Goal: Information Seeking & Learning: Learn about a topic

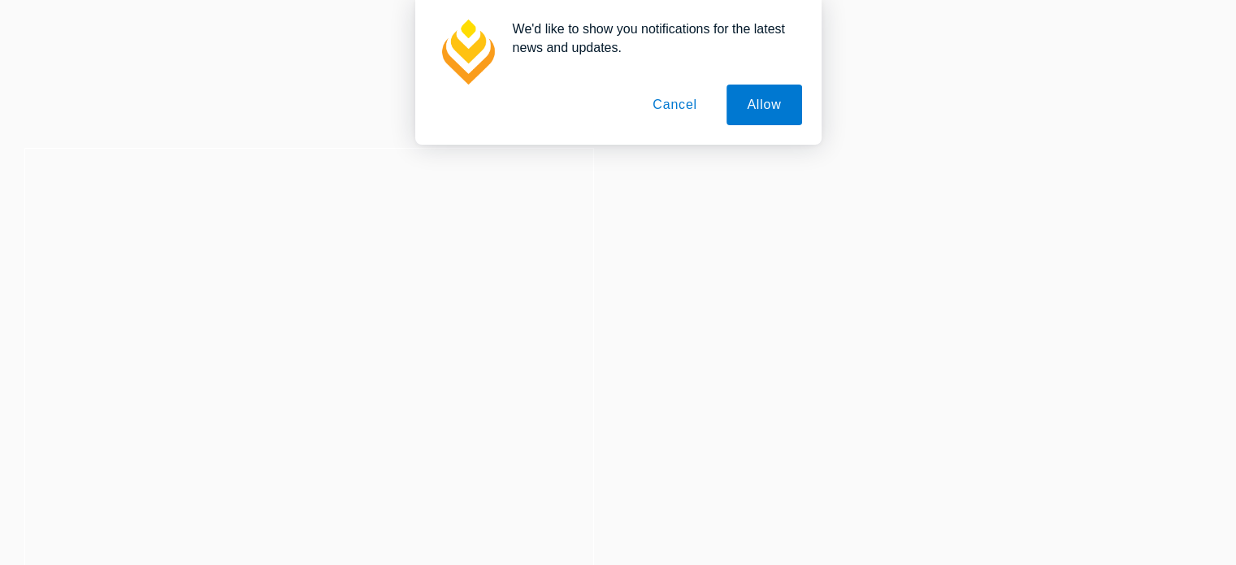
click at [671, 106] on button "Cancel" at bounding box center [674, 105] width 85 height 41
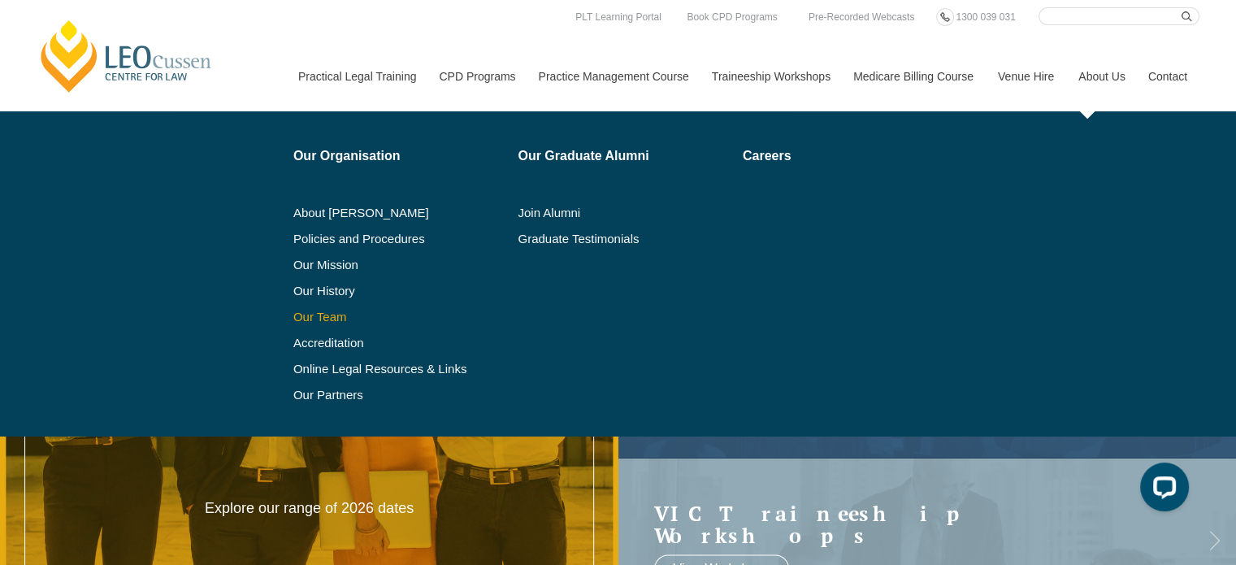
click at [312, 313] on link "Our Team" at bounding box center [400, 317] width 214 height 13
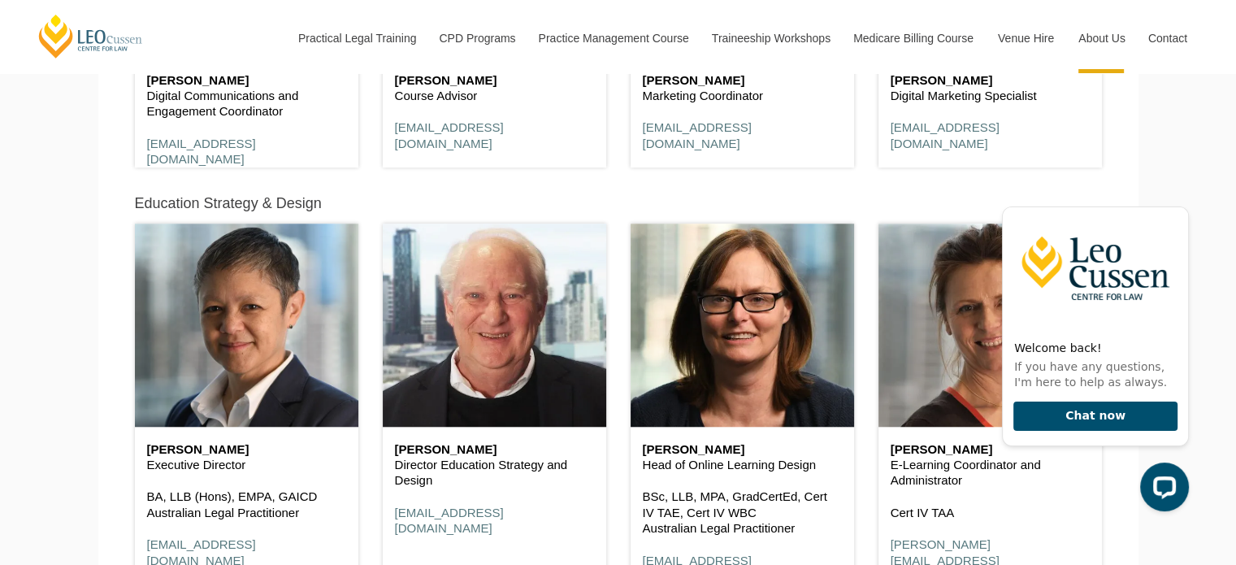
scroll to position [7516, 0]
